Goal: Navigation & Orientation: Find specific page/section

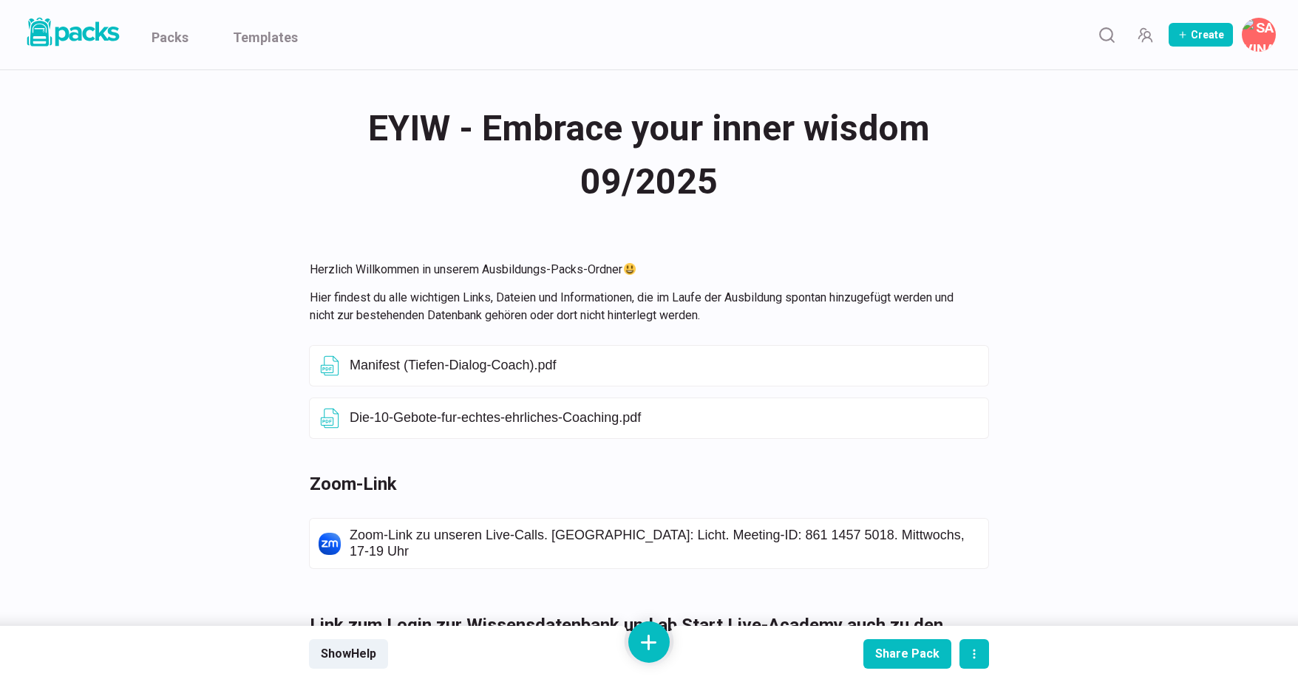
scroll to position [1080, 0]
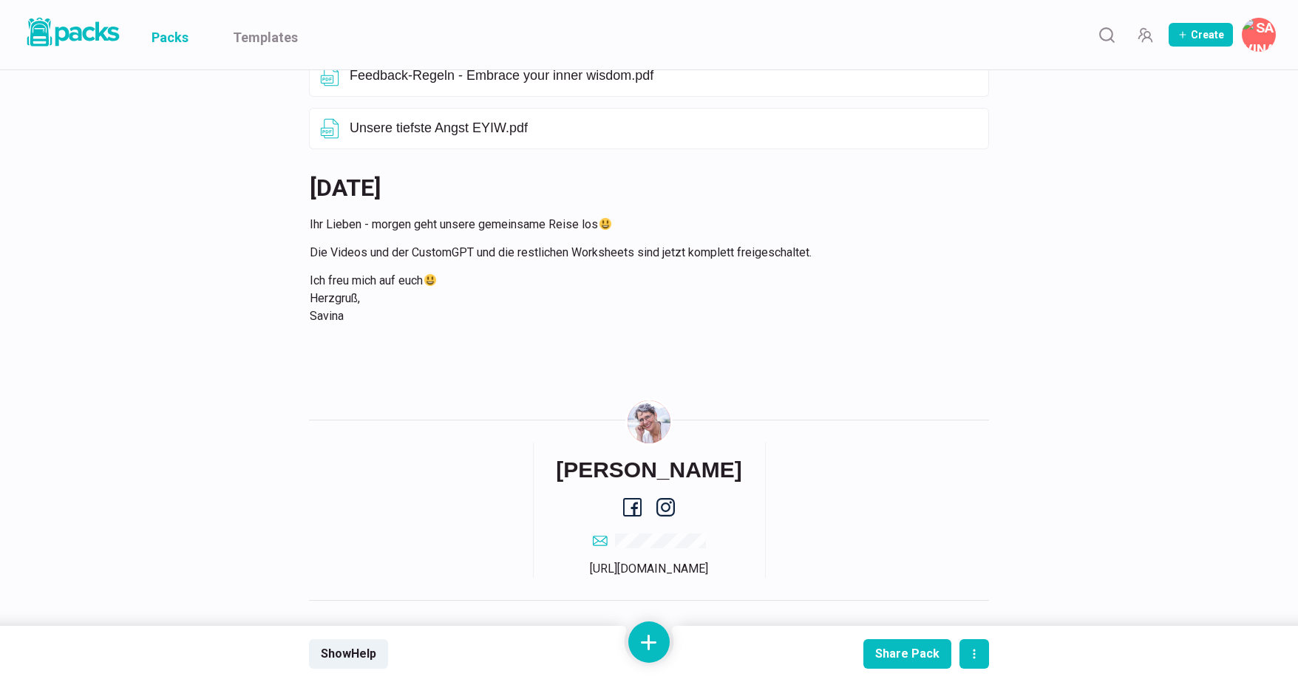
click at [186, 39] on link "Packs" at bounding box center [170, 34] width 37 height 69
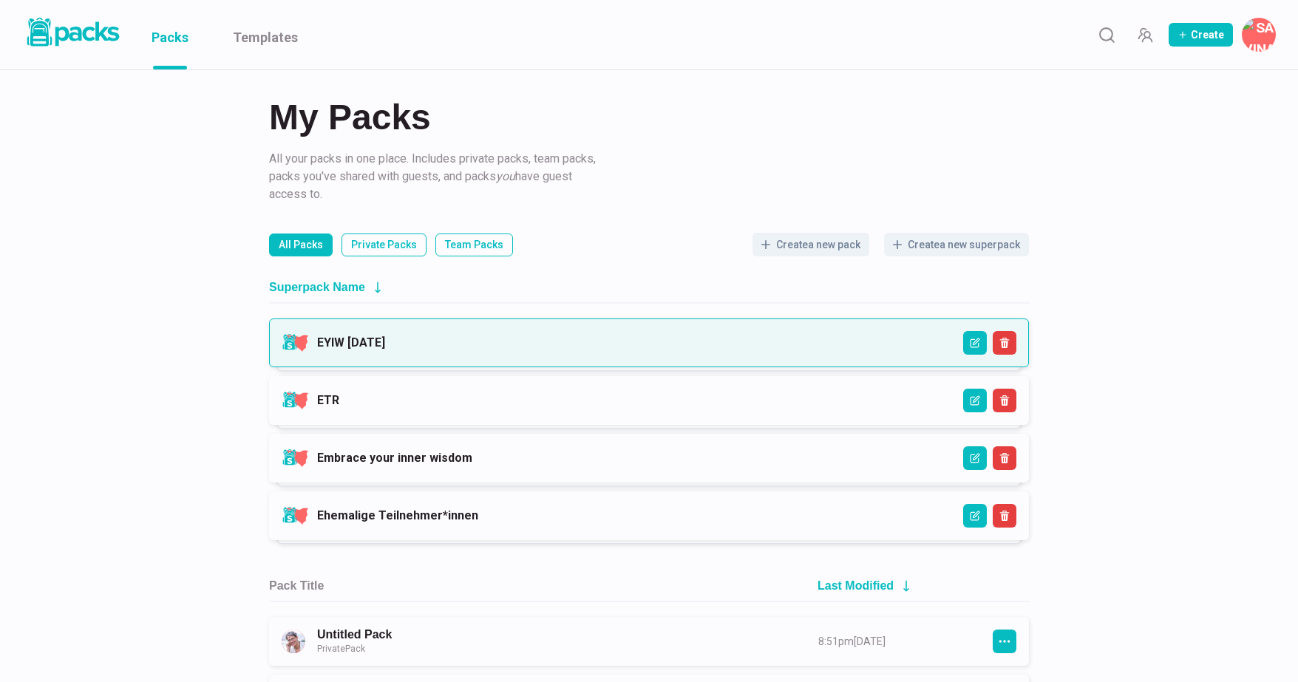
click at [385, 345] on link "EYIW [DATE]" at bounding box center [351, 343] width 68 height 14
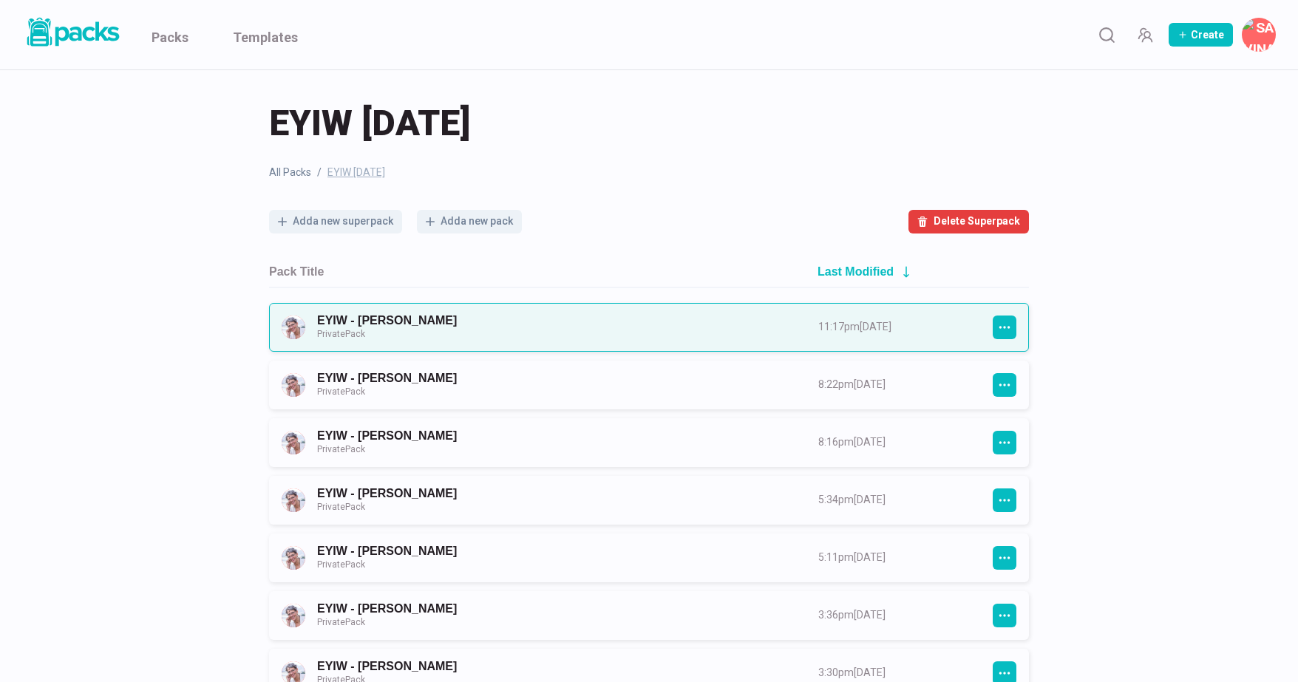
click at [550, 321] on link "EYIW - [PERSON_NAME] Private Pack" at bounding box center [554, 326] width 475 height 27
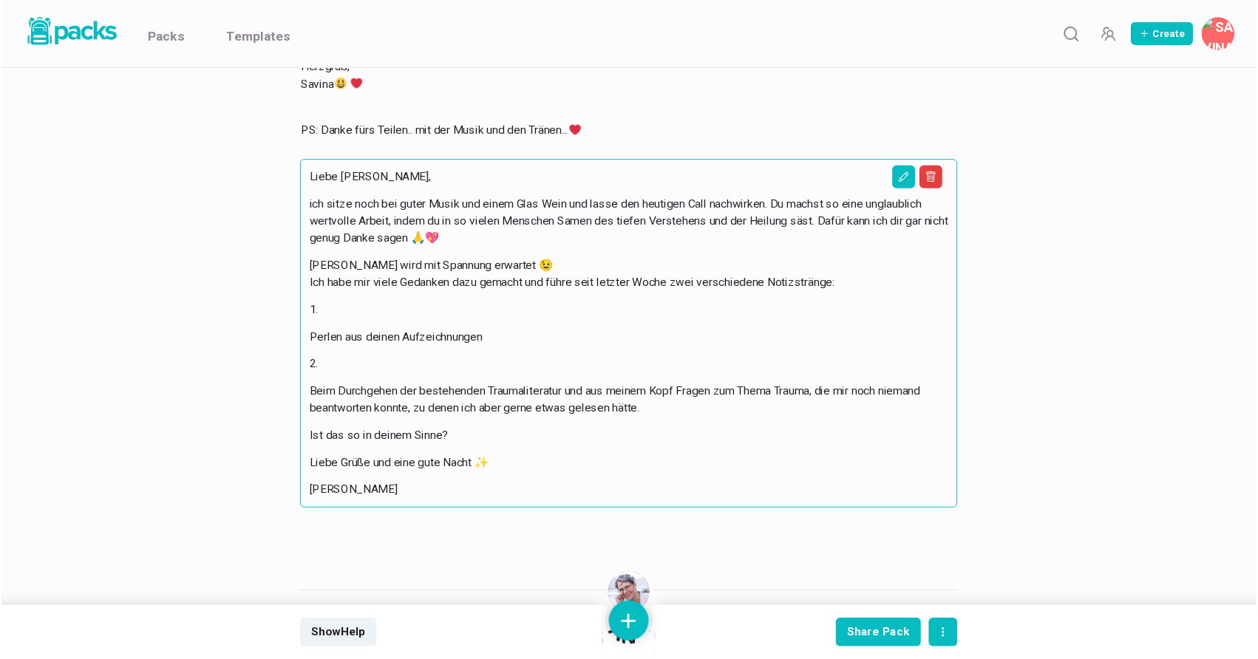
scroll to position [2869, 0]
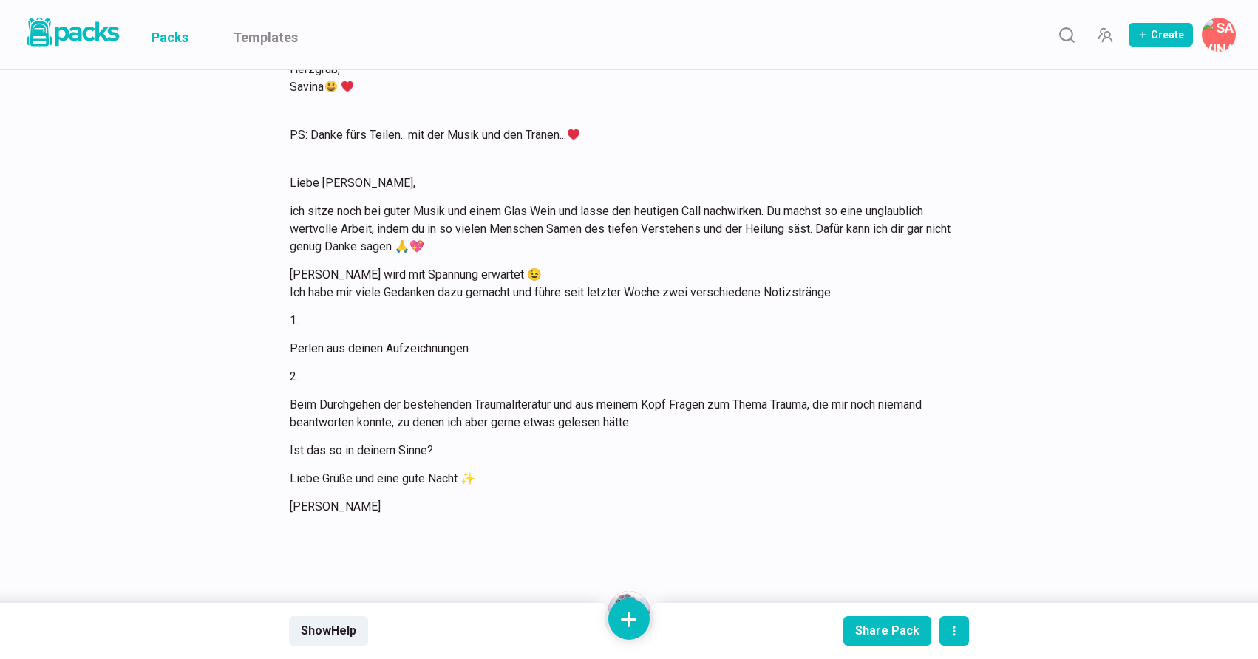
click at [165, 41] on link "Packs" at bounding box center [170, 34] width 37 height 69
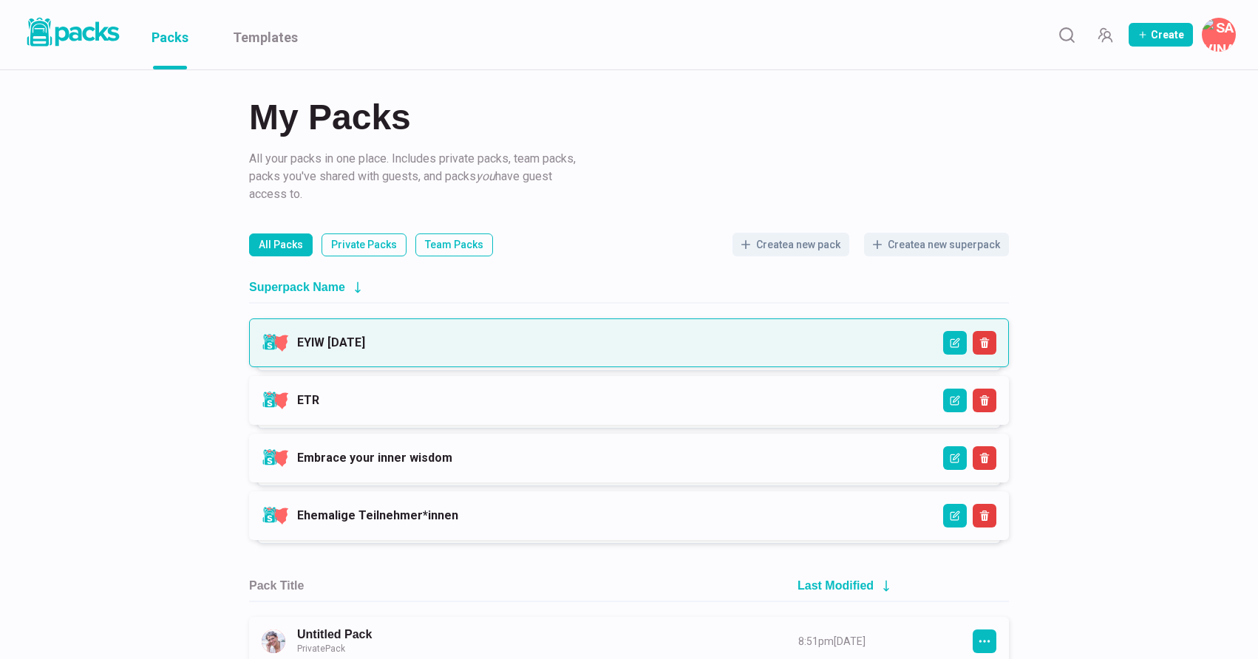
click at [365, 336] on link "EYIW [DATE]" at bounding box center [331, 343] width 68 height 14
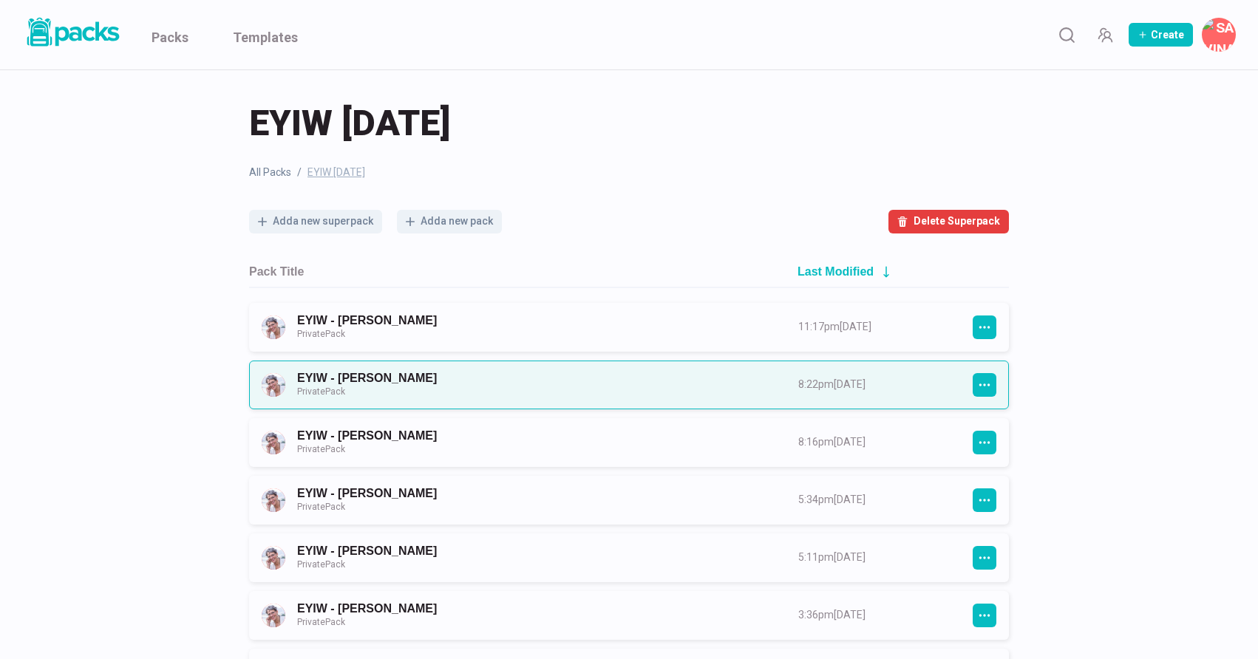
click at [592, 399] on link "EYIW - [PERSON_NAME] Private Pack" at bounding box center [534, 384] width 475 height 27
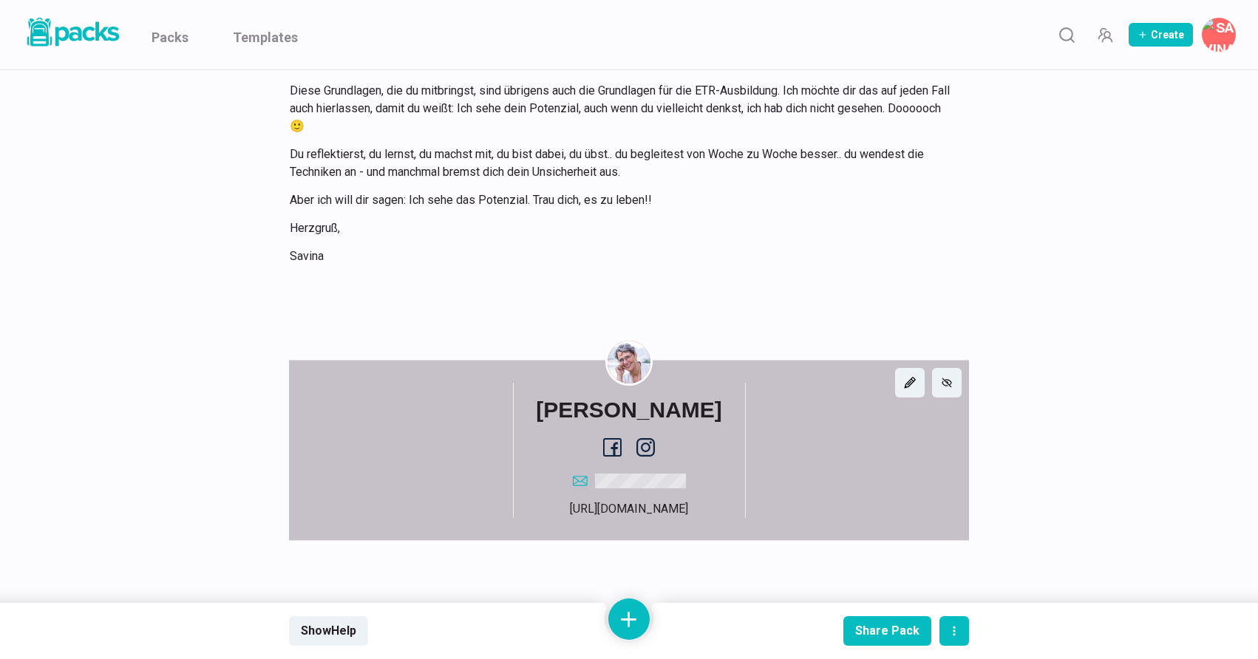
scroll to position [1095, 0]
